Goal: Task Accomplishment & Management: Use online tool/utility

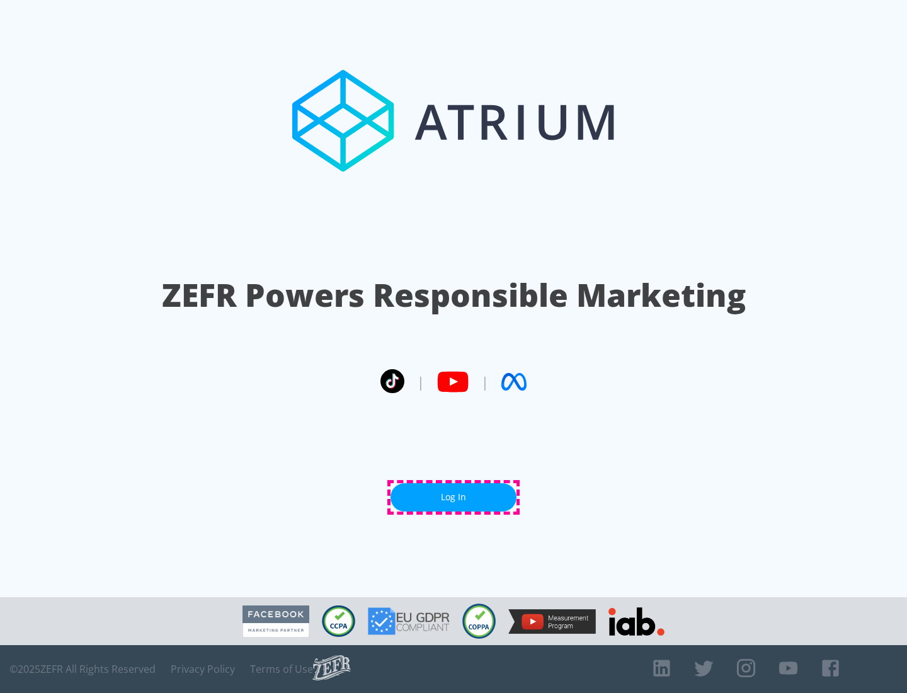
click at [453, 497] on link "Log In" at bounding box center [453, 497] width 126 height 28
